Goal: Task Accomplishment & Management: Manage account settings

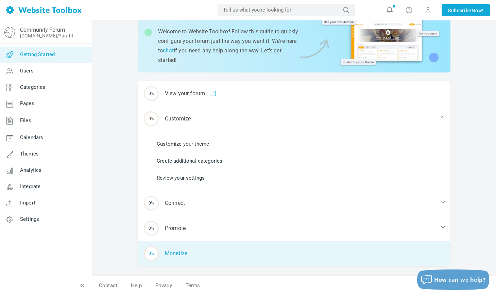
scroll to position [41, 0]
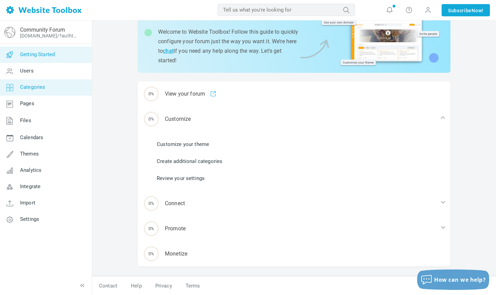
click at [51, 87] on link "Categories" at bounding box center [46, 87] width 92 height 16
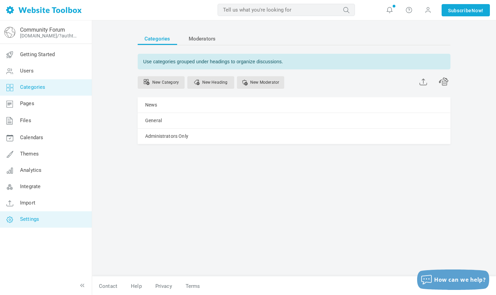
click at [49, 217] on link "Settings" at bounding box center [46, 219] width 92 height 16
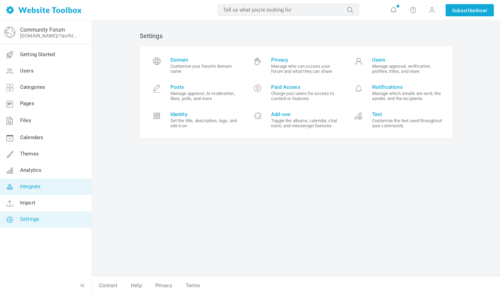
click at [47, 186] on link "Integrate" at bounding box center [46, 186] width 92 height 16
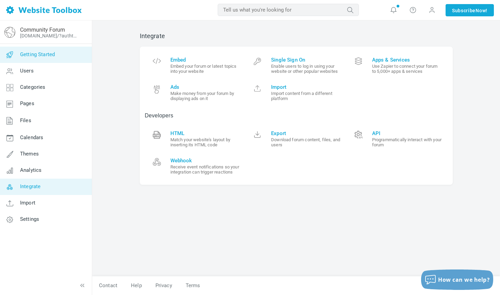
click at [55, 50] on link "Getting Started" at bounding box center [46, 55] width 92 height 16
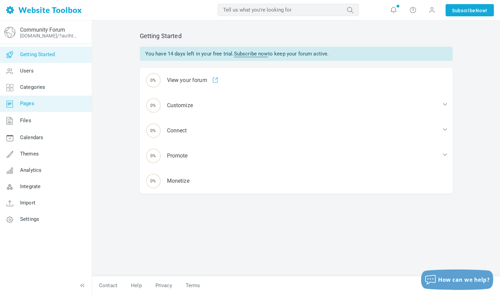
click at [42, 97] on link "Pages" at bounding box center [46, 104] width 92 height 16
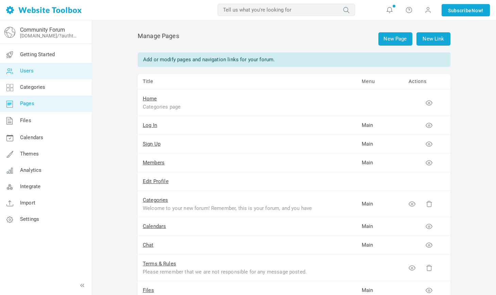
click at [44, 75] on link "Users" at bounding box center [46, 71] width 92 height 16
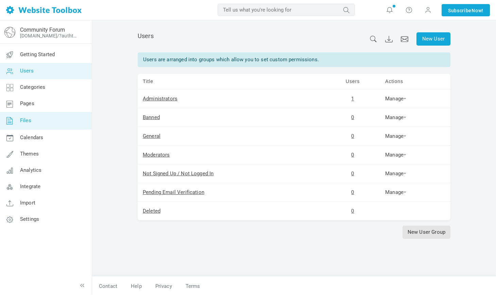
click at [37, 113] on link "Files" at bounding box center [46, 121] width 92 height 18
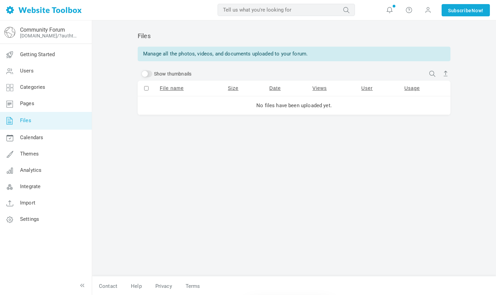
click at [30, 126] on link "Files" at bounding box center [46, 121] width 92 height 18
click at [25, 154] on span "Themes" at bounding box center [29, 154] width 19 height 6
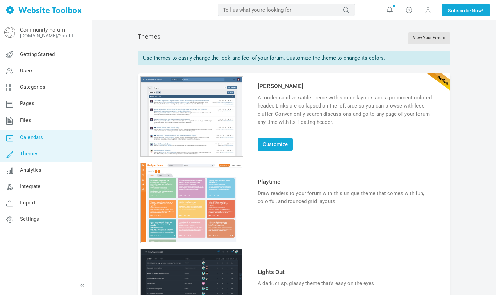
click at [34, 137] on span "Calendars" at bounding box center [31, 137] width 23 height 6
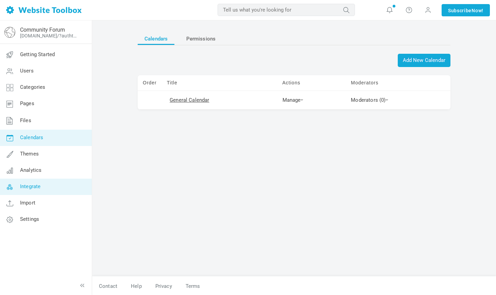
click at [31, 179] on link "Integrate" at bounding box center [46, 186] width 92 height 16
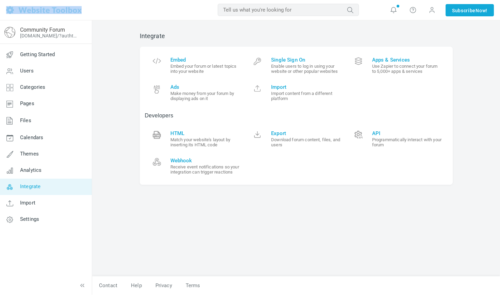
click at [253, 16] on div "MOST RELEVANT MOST RELEVANT Notifications Take the features tour! Help Contact …" at bounding box center [250, 10] width 500 height 20
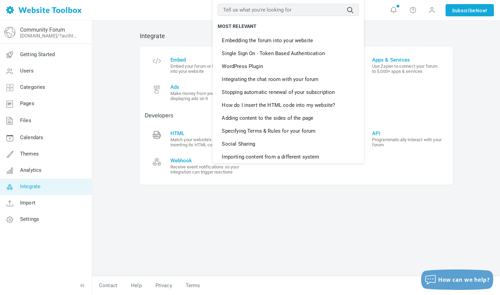
click at [253, 14] on input "text" at bounding box center [288, 10] width 141 height 12
type input "c"
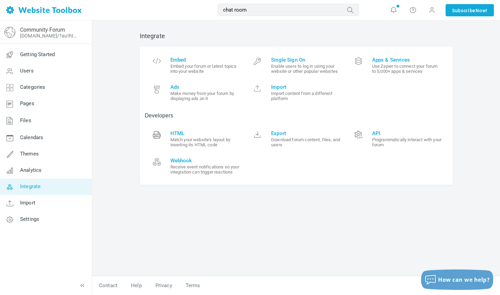
type input "chat room"
click at [359, 5] on button "submit" at bounding box center [359, 5] width 0 height 0
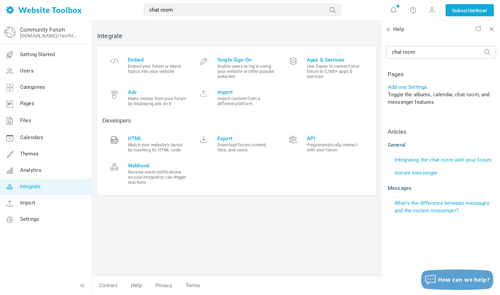
click at [395, 86] on link "Add-ons Settings" at bounding box center [406, 87] width 39 height 6
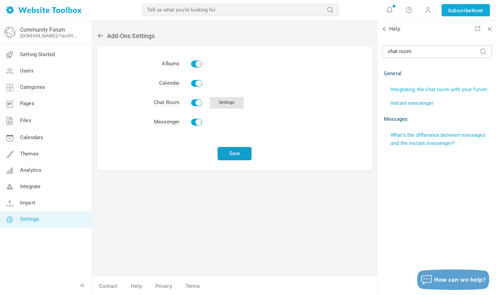
click at [231, 156] on button "Save" at bounding box center [235, 153] width 34 height 13
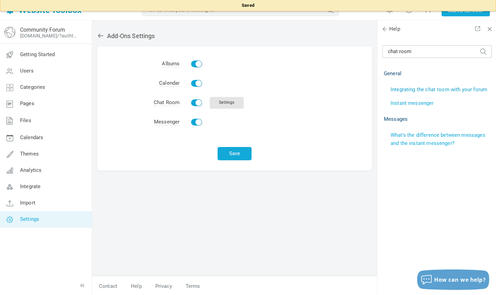
click at [420, 88] on link "Integrating the chat room with your forum" at bounding box center [439, 89] width 97 height 6
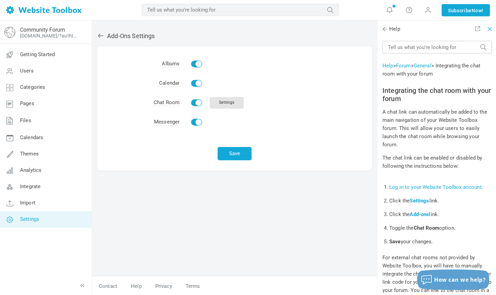
click at [491, 30] on span at bounding box center [488, 27] width 5 height 5
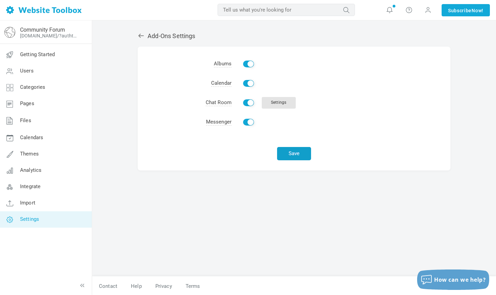
click at [295, 149] on button "Save" at bounding box center [294, 153] width 34 height 13
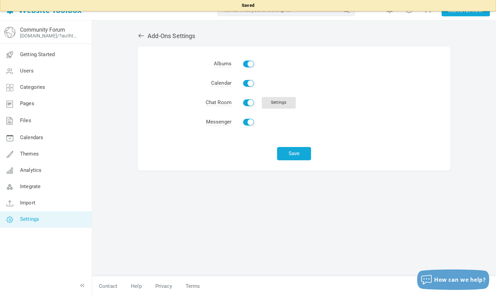
click at [354, 9] on div "Saved" at bounding box center [248, 5] width 496 height 11
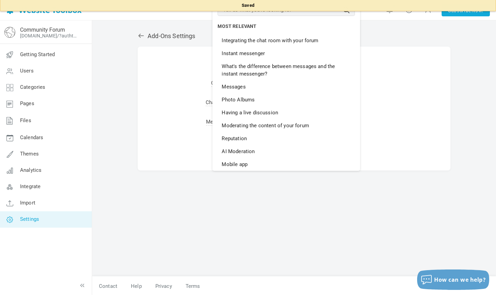
click at [348, 14] on input "text" at bounding box center [286, 10] width 137 height 12
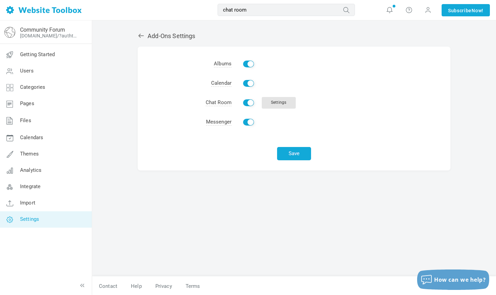
type input "chat room"
click at [355, 5] on button "submit" at bounding box center [355, 5] width 0 height 0
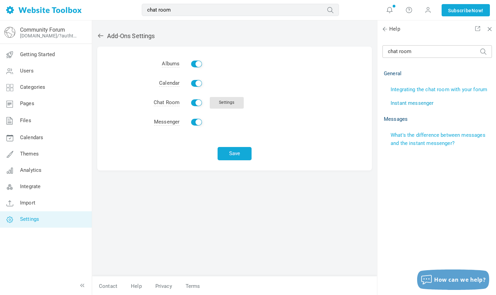
click at [396, 105] on link "Instant messenger" at bounding box center [412, 103] width 43 height 6
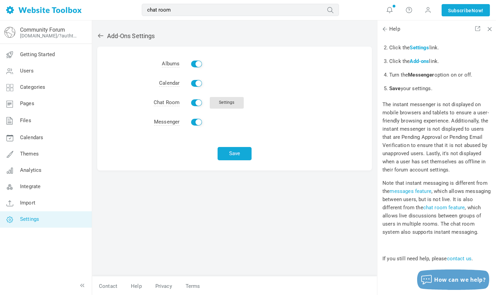
scroll to position [228, 0]
